Goal: Task Accomplishment & Management: Complete application form

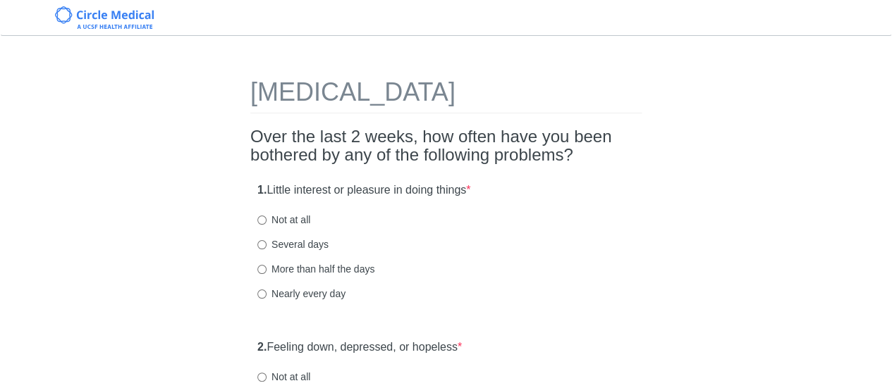
scroll to position [33, 0]
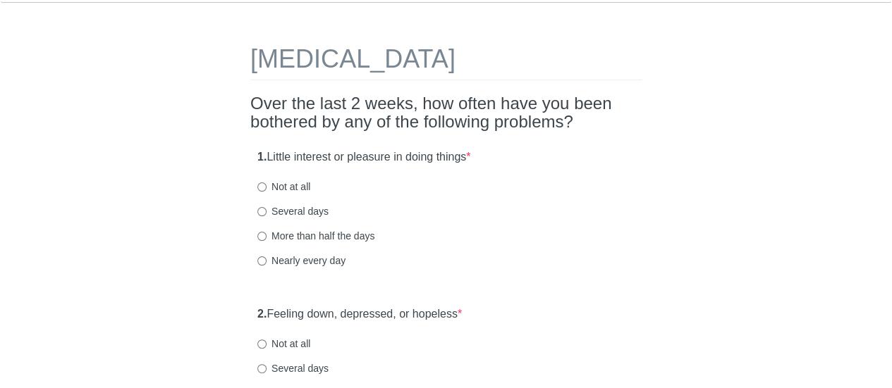
click at [281, 190] on label "Not at all" at bounding box center [283, 187] width 53 height 14
click at [266, 190] on input "Not at all" at bounding box center [261, 187] width 9 height 9
radio input "true"
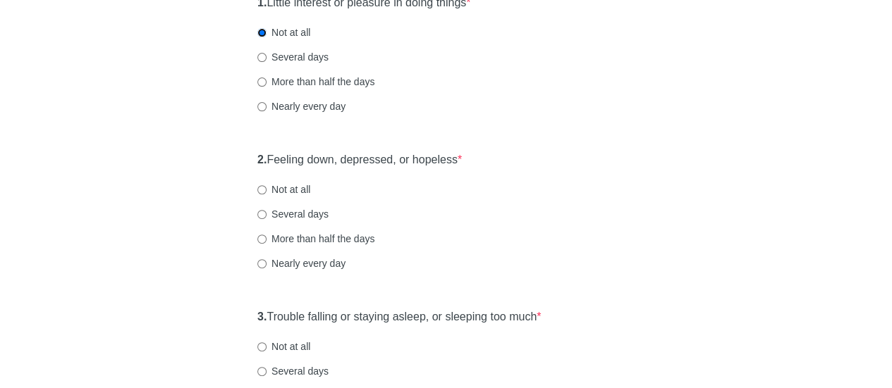
scroll to position [190, 0]
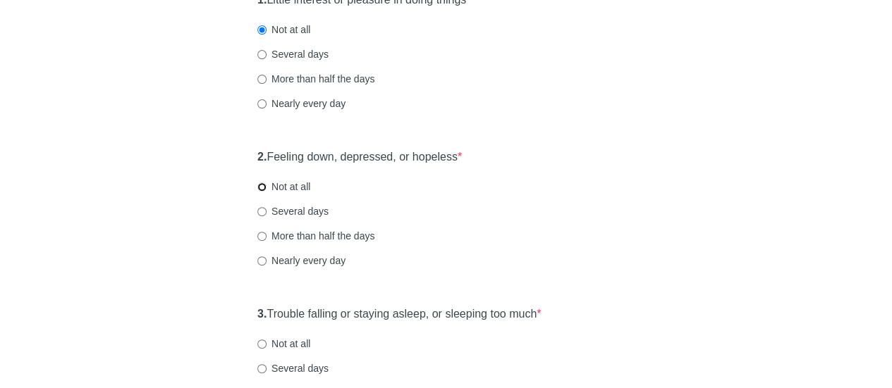
click at [265, 185] on input "Not at all" at bounding box center [261, 187] width 9 height 9
radio input "true"
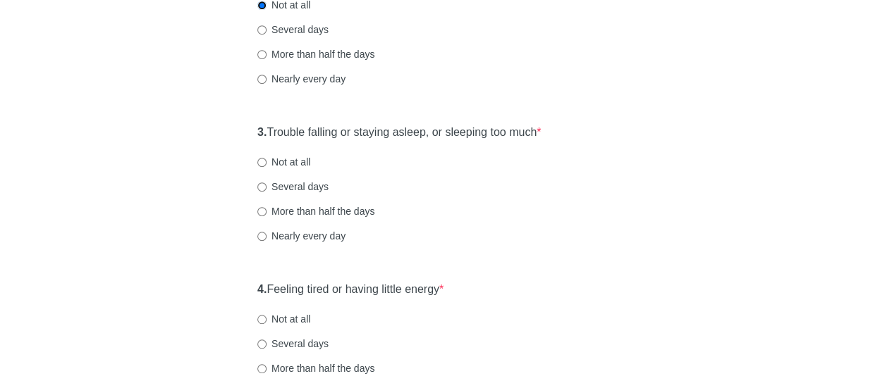
scroll to position [370, 0]
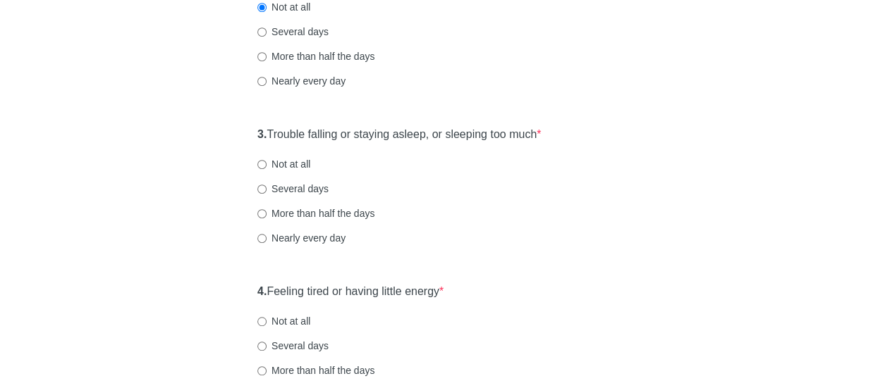
click at [271, 157] on label "Not at all" at bounding box center [283, 164] width 53 height 14
click at [266, 160] on input "Not at all" at bounding box center [261, 164] width 9 height 9
radio input "true"
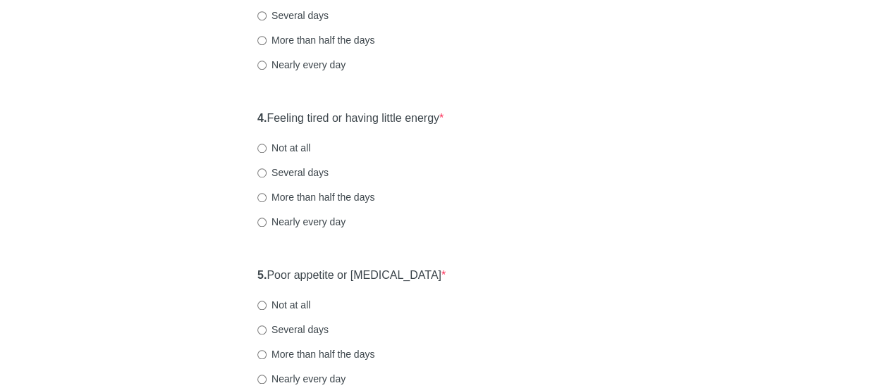
scroll to position [560, 0]
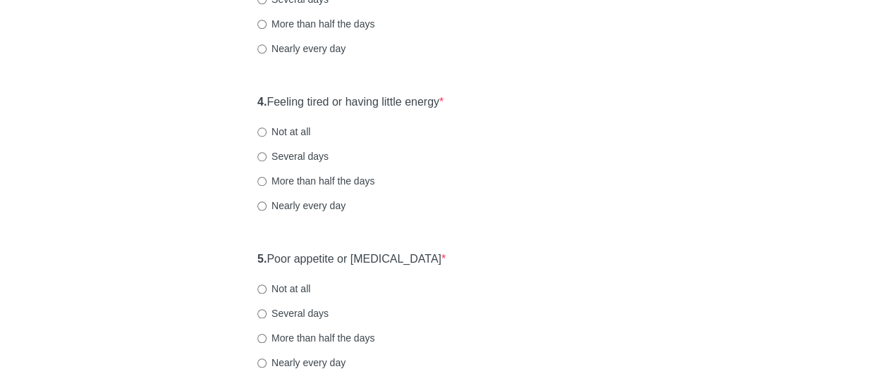
click at [315, 150] on label "Several days" at bounding box center [292, 156] width 71 height 14
click at [266, 152] on input "Several days" at bounding box center [261, 156] width 9 height 9
radio input "true"
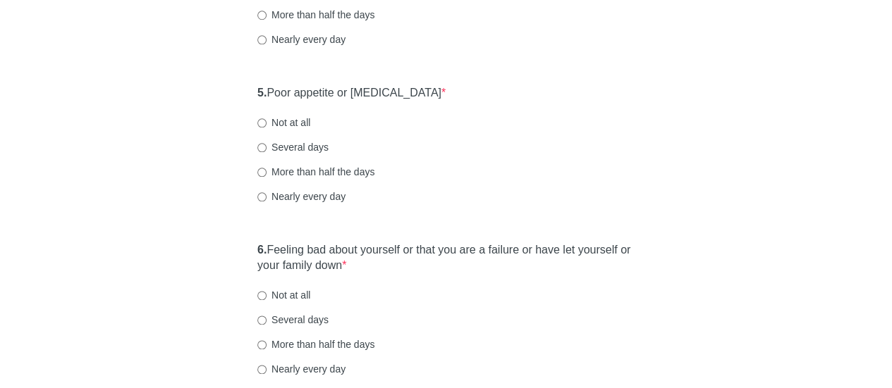
scroll to position [737, 0]
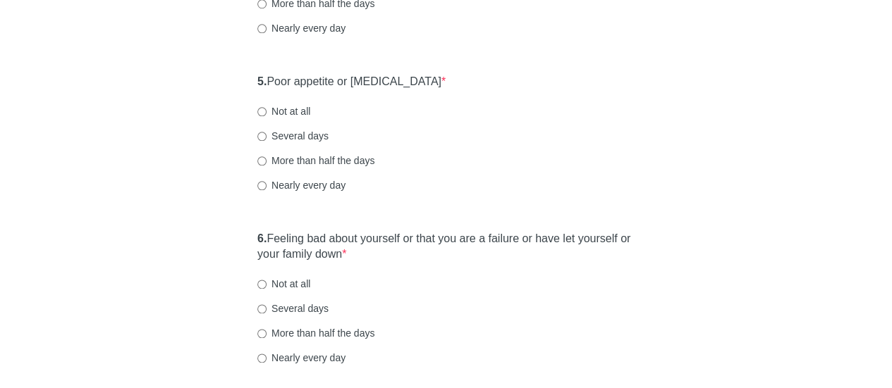
click at [287, 104] on label "Not at all" at bounding box center [283, 111] width 53 height 14
click at [266, 107] on input "Not at all" at bounding box center [261, 111] width 9 height 9
radio input "true"
click at [297, 283] on label "Not at all" at bounding box center [283, 284] width 53 height 14
click at [266, 283] on input "Not at all" at bounding box center [261, 284] width 9 height 9
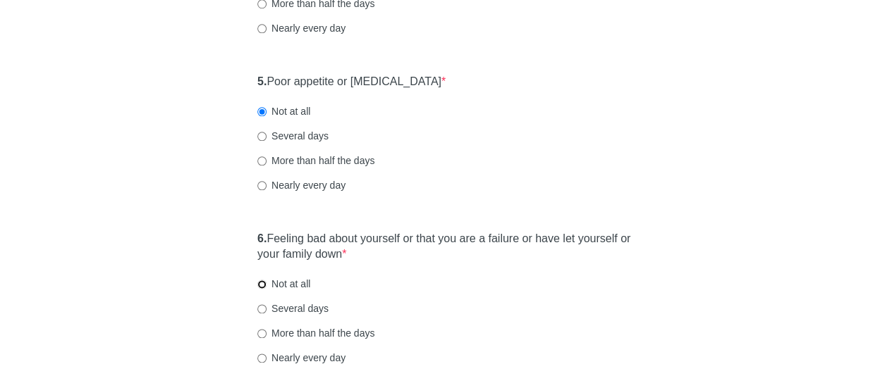
radio input "true"
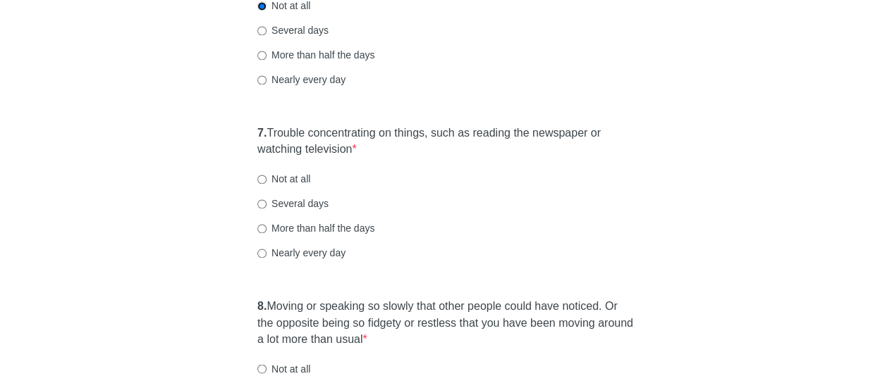
scroll to position [1018, 0]
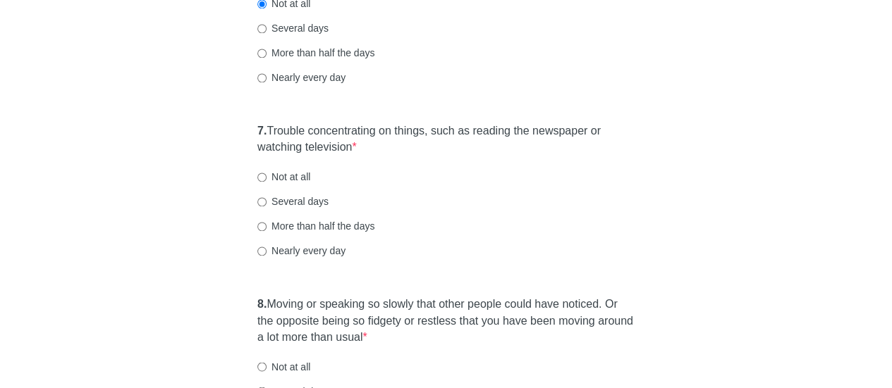
click at [270, 170] on label "Not at all" at bounding box center [283, 177] width 53 height 14
click at [266, 173] on input "Not at all" at bounding box center [261, 177] width 9 height 9
radio input "true"
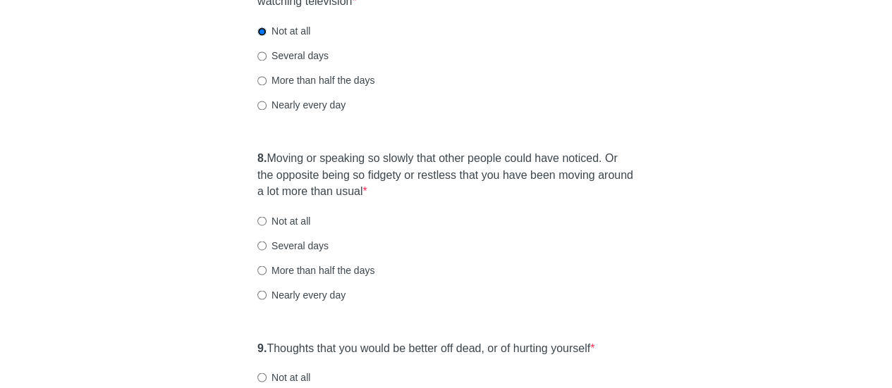
scroll to position [1169, 0]
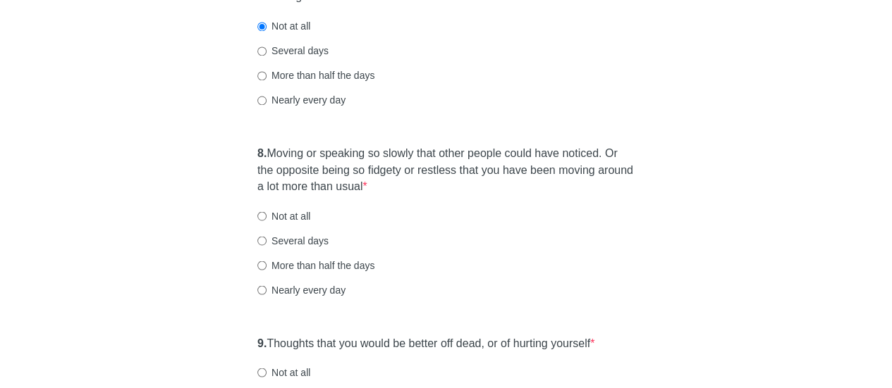
click at [305, 235] on label "Several days" at bounding box center [292, 240] width 71 height 14
click at [266, 236] on input "Several days" at bounding box center [261, 240] width 9 height 9
radio input "true"
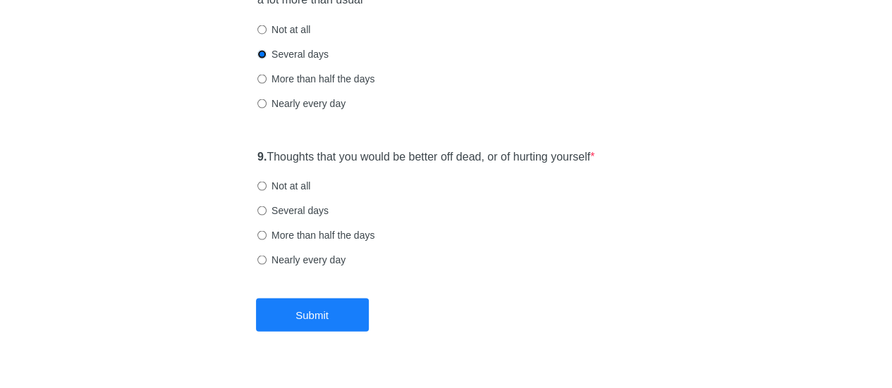
scroll to position [1353, 0]
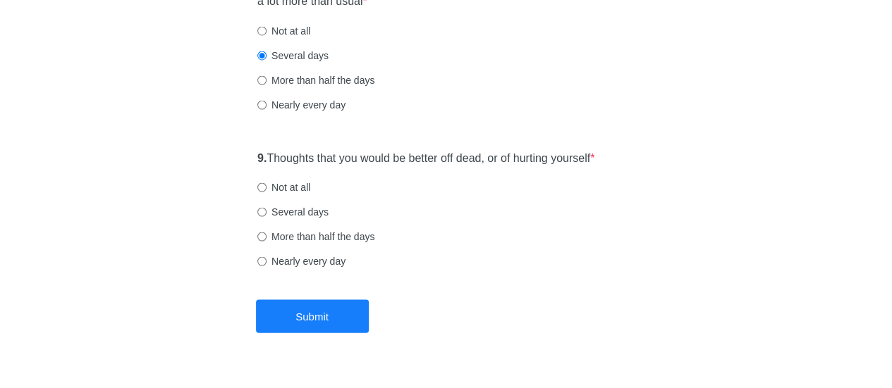
click at [294, 179] on div "9. Thoughts that you would be better off dead, or of hurting yourself * Not at …" at bounding box center [445, 217] width 391 height 147
click at [290, 183] on label "Not at all" at bounding box center [283, 187] width 53 height 14
click at [266, 183] on input "Not at all" at bounding box center [261, 187] width 9 height 9
radio input "true"
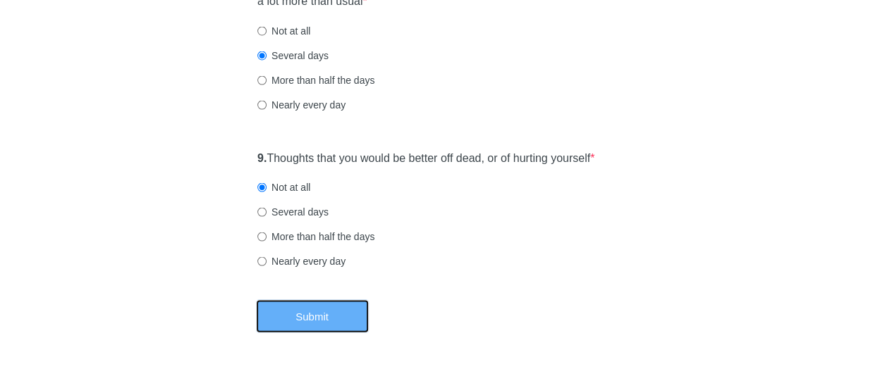
click at [314, 307] on button "Submit" at bounding box center [312, 316] width 113 height 33
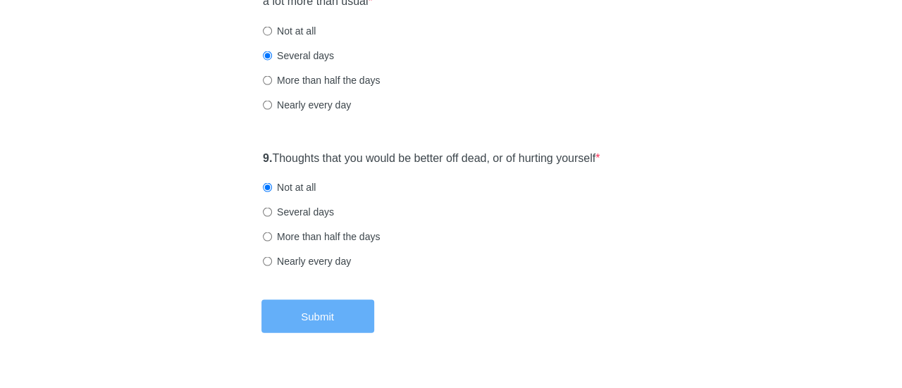
scroll to position [0, 0]
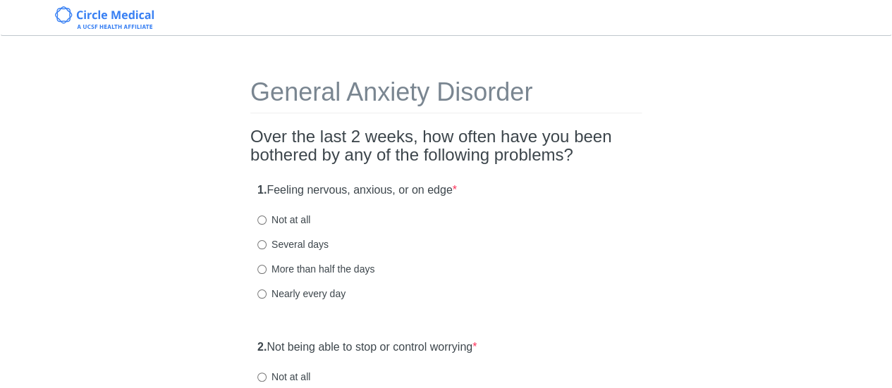
click at [270, 245] on label "Several days" at bounding box center [292, 245] width 71 height 14
click at [266, 245] on input "Several days" at bounding box center [261, 244] width 9 height 9
radio input "true"
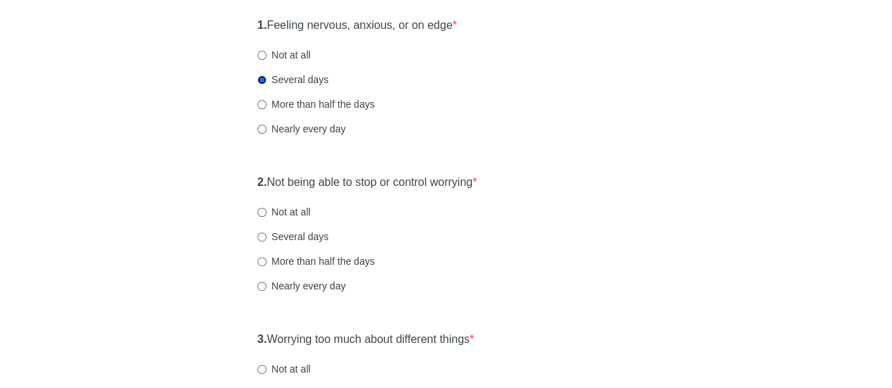
scroll to position [168, 0]
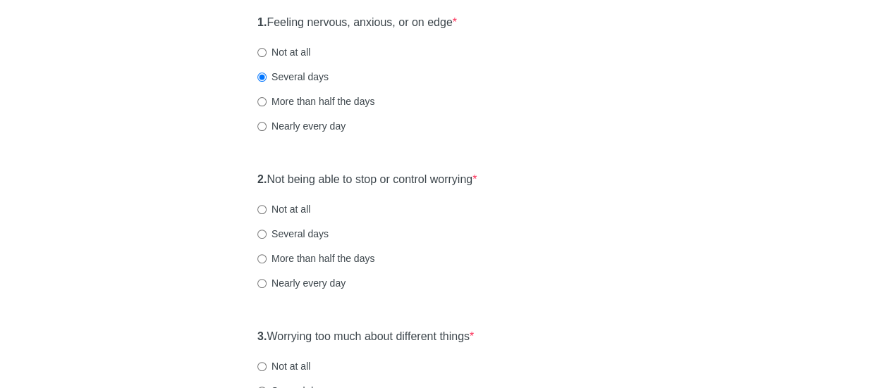
click at [295, 211] on label "Not at all" at bounding box center [283, 209] width 53 height 14
click at [266, 211] on input "Not at all" at bounding box center [261, 209] width 9 height 9
radio input "true"
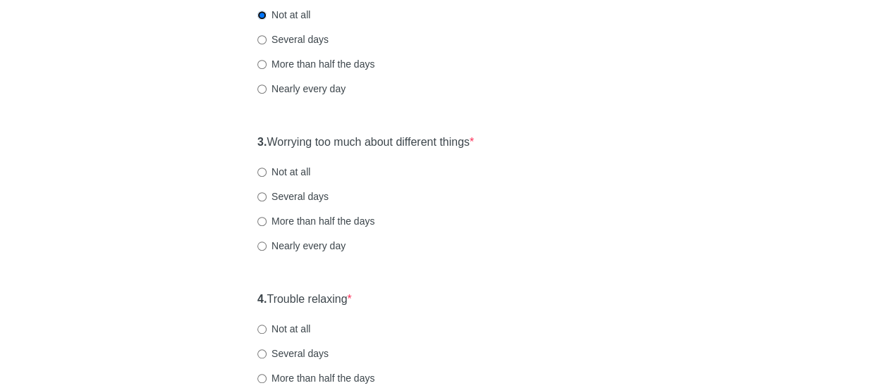
scroll to position [364, 0]
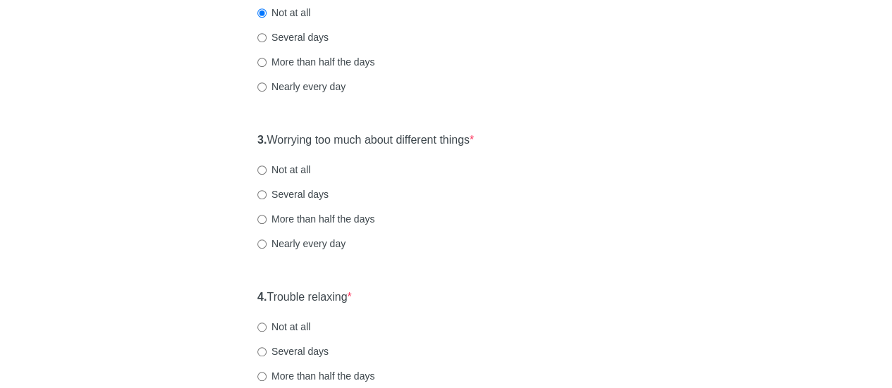
click at [304, 192] on label "Several days" at bounding box center [292, 195] width 71 height 14
click at [266, 192] on input "Several days" at bounding box center [261, 194] width 9 height 9
radio input "true"
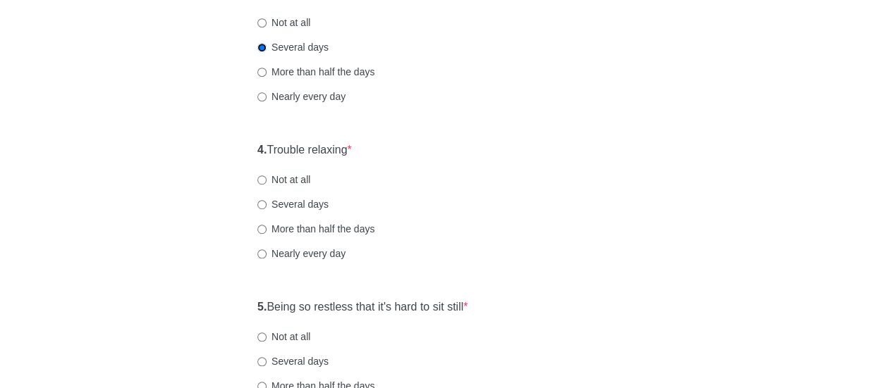
scroll to position [514, 0]
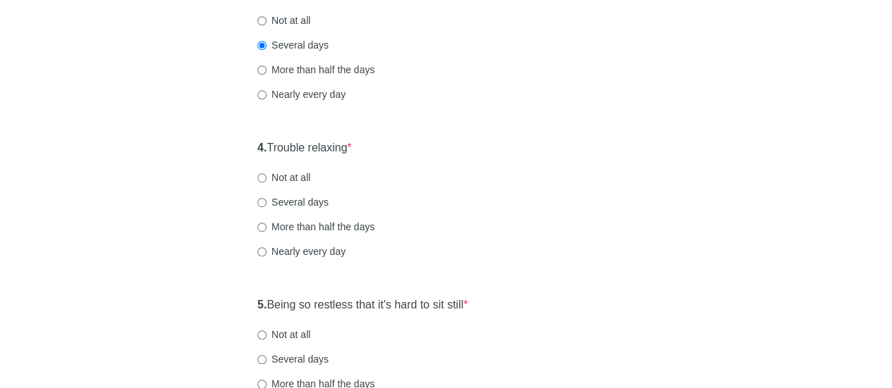
click at [313, 204] on label "Several days" at bounding box center [292, 202] width 71 height 14
click at [266, 204] on input "Several days" at bounding box center [261, 202] width 9 height 9
radio input "true"
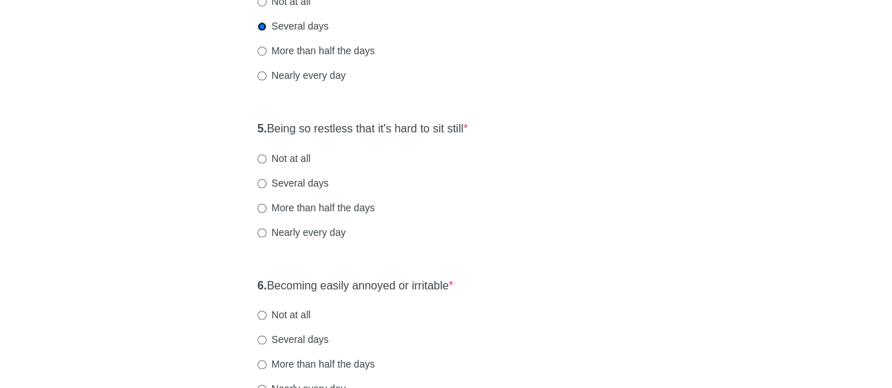
scroll to position [698, 0]
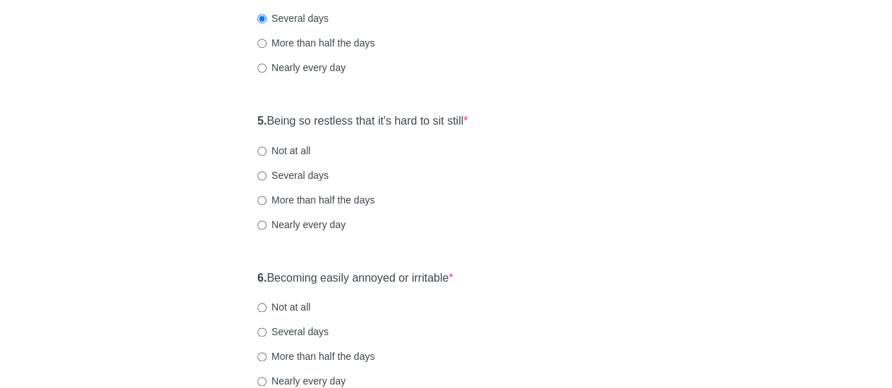
click at [319, 180] on label "Several days" at bounding box center [292, 175] width 71 height 14
click at [266, 180] on input "Several days" at bounding box center [261, 175] width 9 height 9
radio input "true"
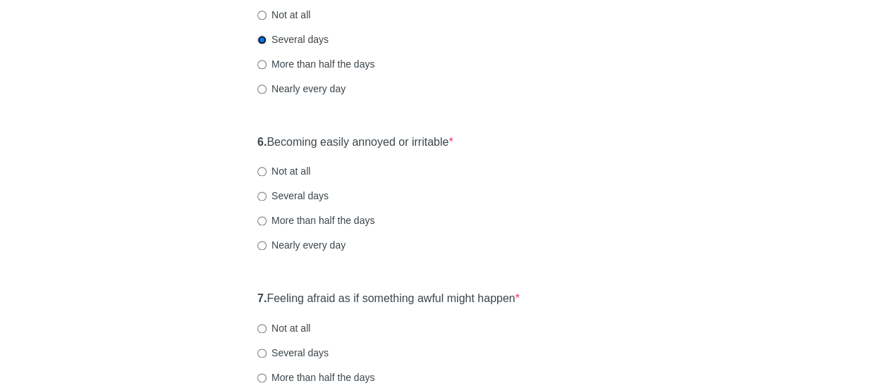
scroll to position [849, 0]
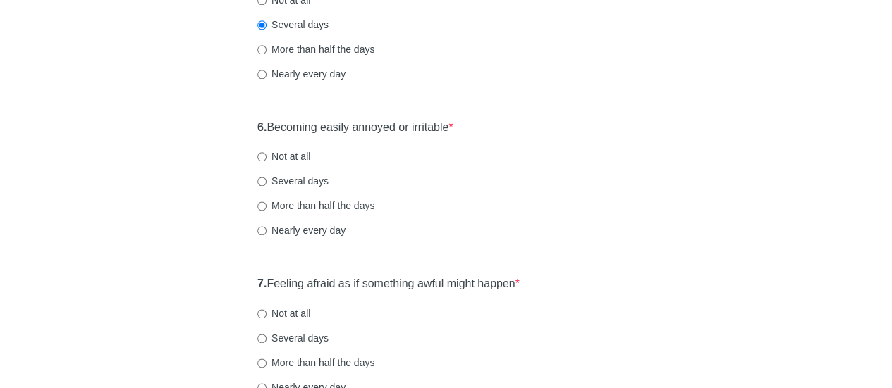
click at [278, 149] on label "Not at all" at bounding box center [283, 156] width 53 height 14
click at [266, 152] on input "Not at all" at bounding box center [261, 156] width 9 height 9
radio input "true"
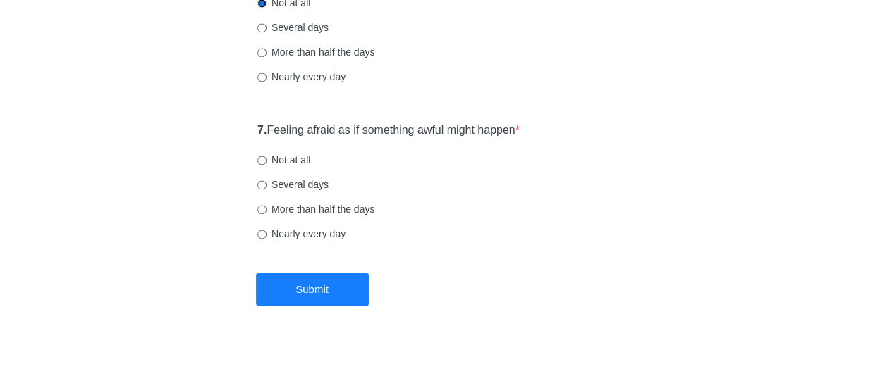
scroll to position [1004, 0]
click at [302, 152] on label "Not at all" at bounding box center [283, 159] width 53 height 14
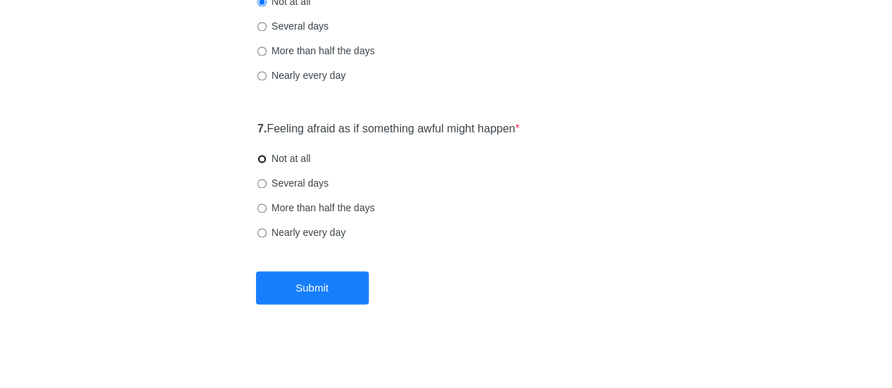
click at [266, 154] on input "Not at all" at bounding box center [261, 158] width 9 height 9
radio input "true"
click at [309, 190] on div "7. Feeling afraid as if something awful might happen * Not at all Several days …" at bounding box center [445, 187] width 391 height 147
click at [309, 179] on label "Several days" at bounding box center [292, 183] width 71 height 14
click at [266, 179] on input "Several days" at bounding box center [261, 183] width 9 height 9
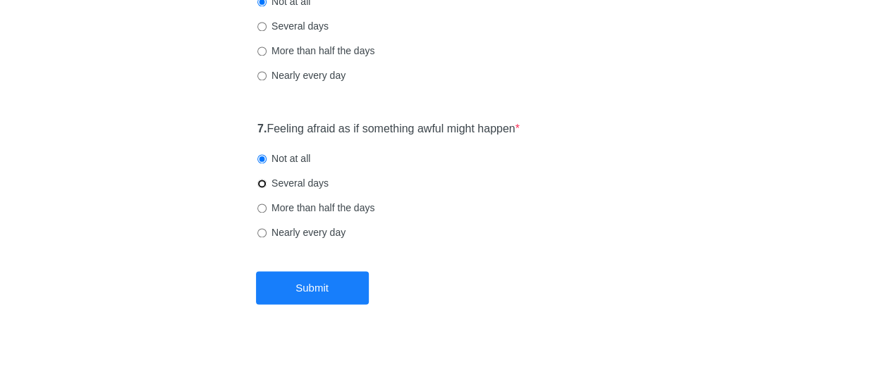
radio input "true"
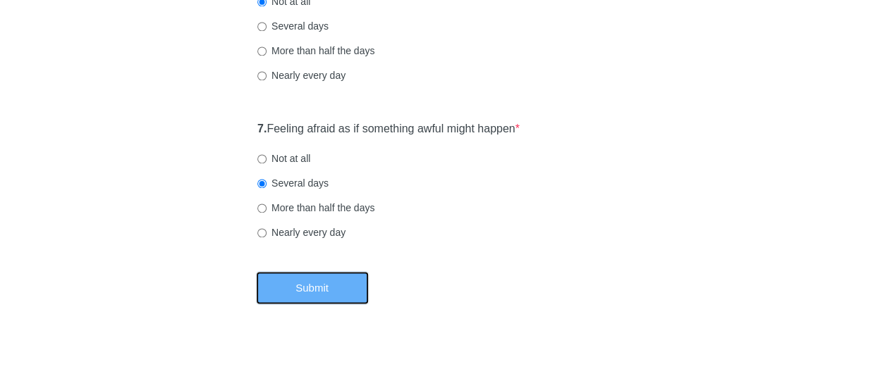
click at [331, 278] on button "Submit" at bounding box center [312, 287] width 113 height 33
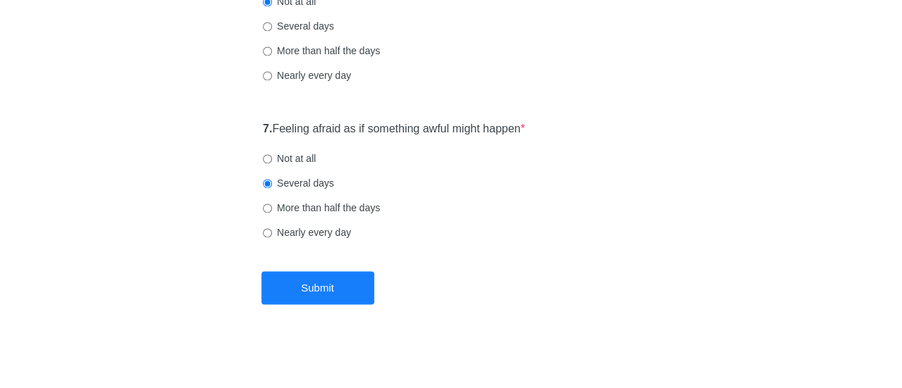
scroll to position [0, 0]
